Goal: Task Accomplishment & Management: Use online tool/utility

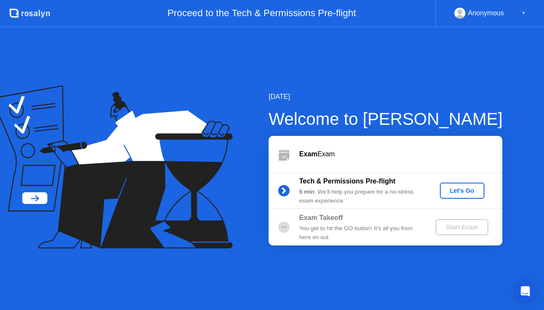
click at [456, 190] on div "Let's Go" at bounding box center [462, 190] width 38 height 7
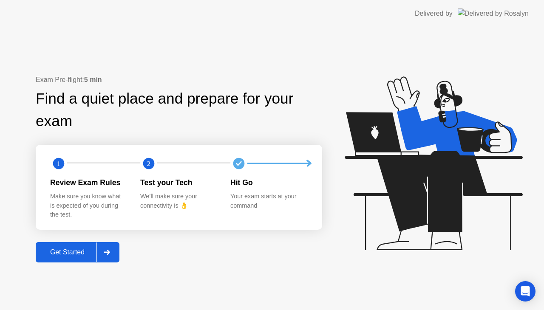
click at [52, 252] on div "Get Started" at bounding box center [67, 253] width 58 height 8
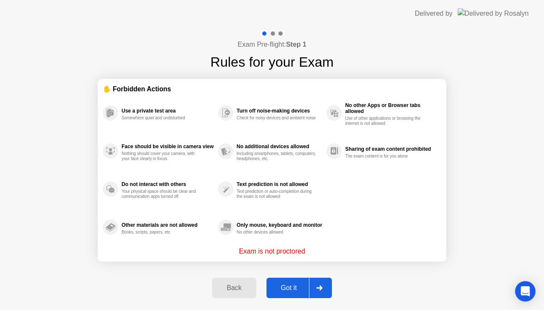
click at [289, 289] on div "Got it" at bounding box center [289, 288] width 40 height 8
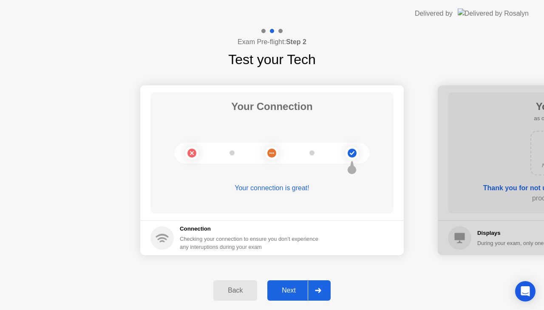
click at [289, 289] on div "Next" at bounding box center [289, 291] width 38 height 8
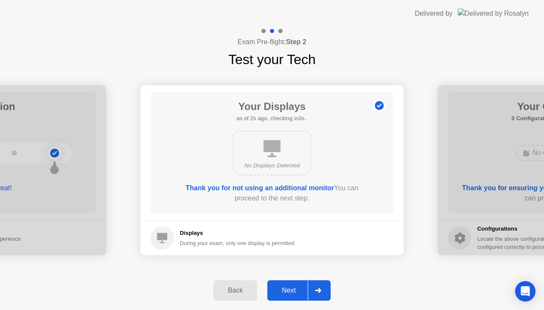
click at [289, 289] on div "Next" at bounding box center [289, 291] width 38 height 8
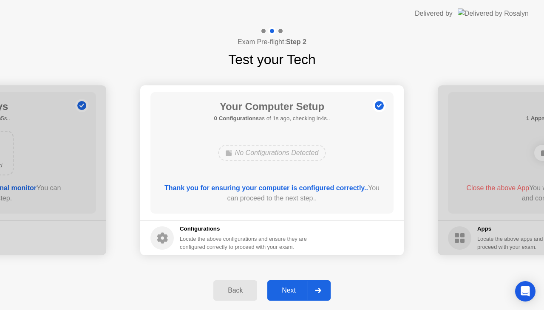
click at [289, 289] on div "Next" at bounding box center [289, 291] width 38 height 8
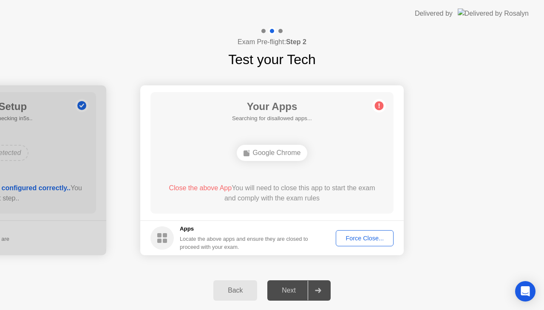
click at [357, 239] on div "Force Close..." at bounding box center [365, 238] width 52 height 7
click at [350, 235] on div "Force Close..." at bounding box center [365, 238] width 52 height 7
click at [350, 238] on div "Force Close..." at bounding box center [365, 238] width 52 height 7
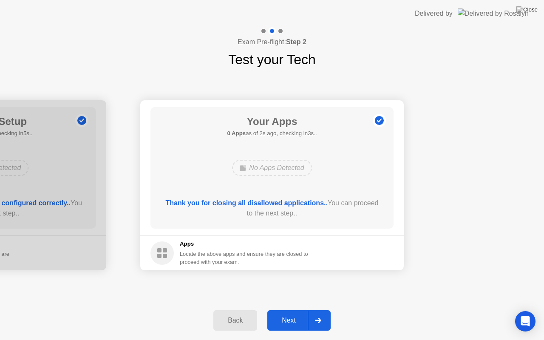
click at [295, 310] on div "Next" at bounding box center [289, 321] width 38 height 8
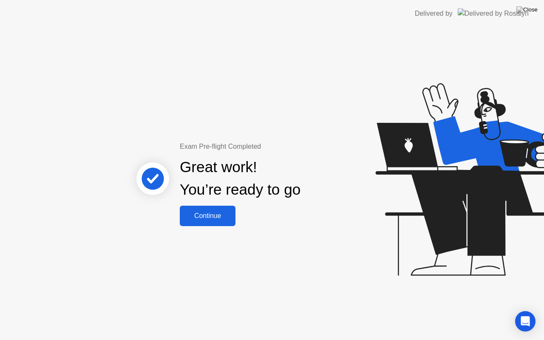
click at [232, 216] on div "Continue" at bounding box center [207, 216] width 51 height 8
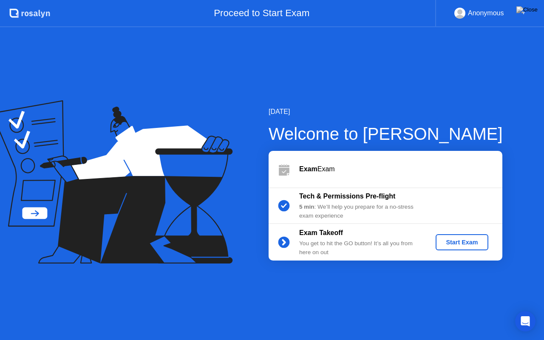
click at [446, 243] on div "Start Exam" at bounding box center [461, 242] width 45 height 7
